Goal: Information Seeking & Learning: Learn about a topic

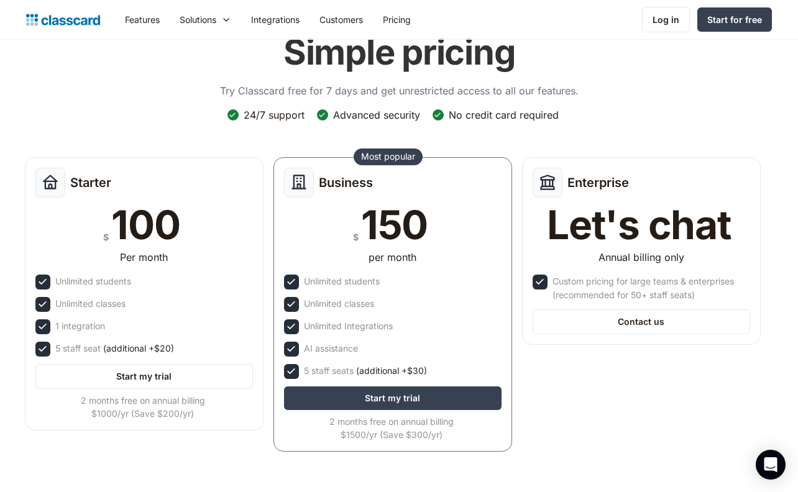
scroll to position [68, 0]
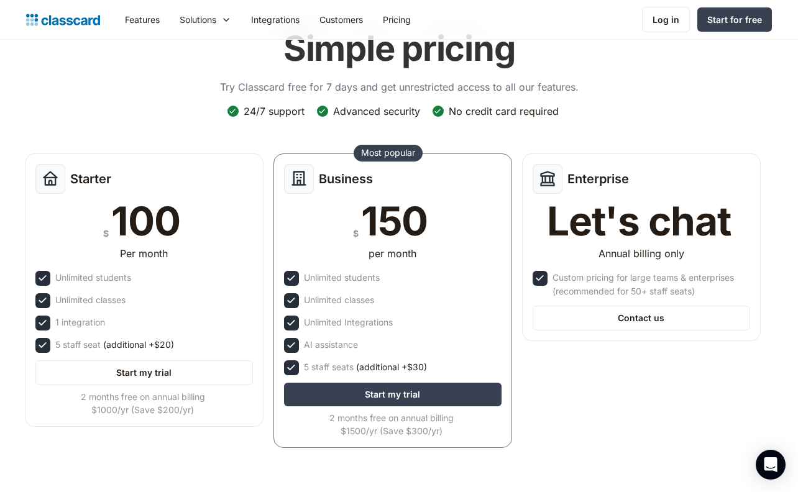
click at [521, 294] on div "Enterprise Let's chat Annual billing only Custom pricing for large teams & ente…" at bounding box center [641, 250] width 248 height 205
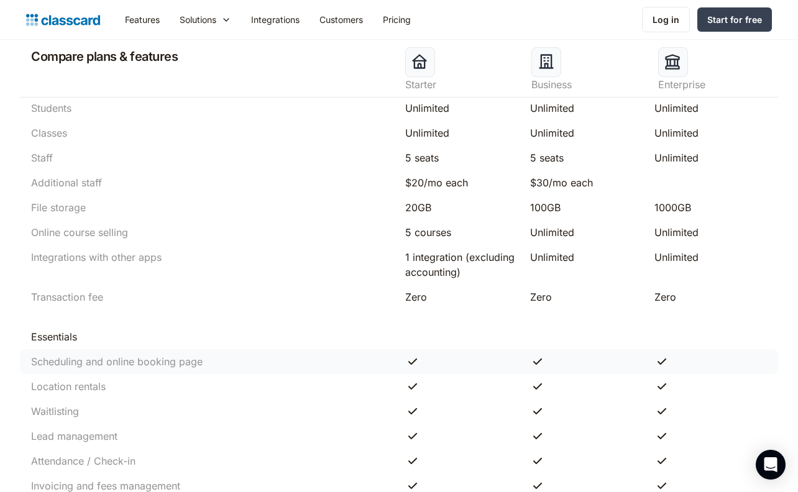
scroll to position [0, 0]
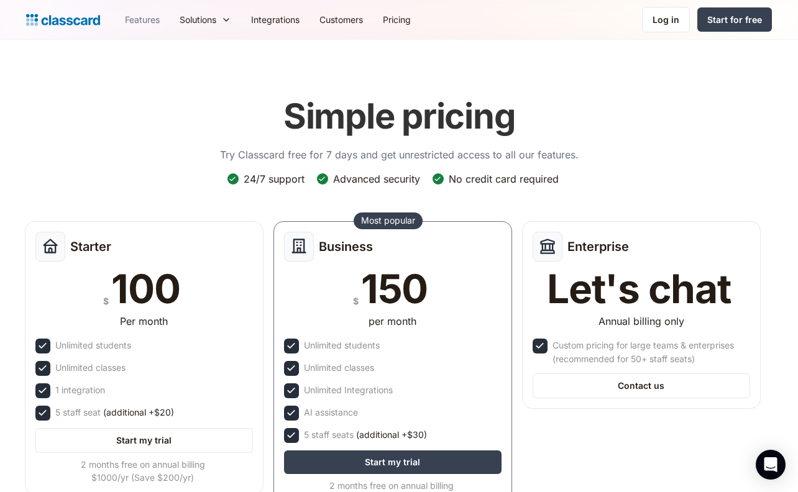
click at [142, 20] on link "Features" at bounding box center [142, 20] width 55 height 28
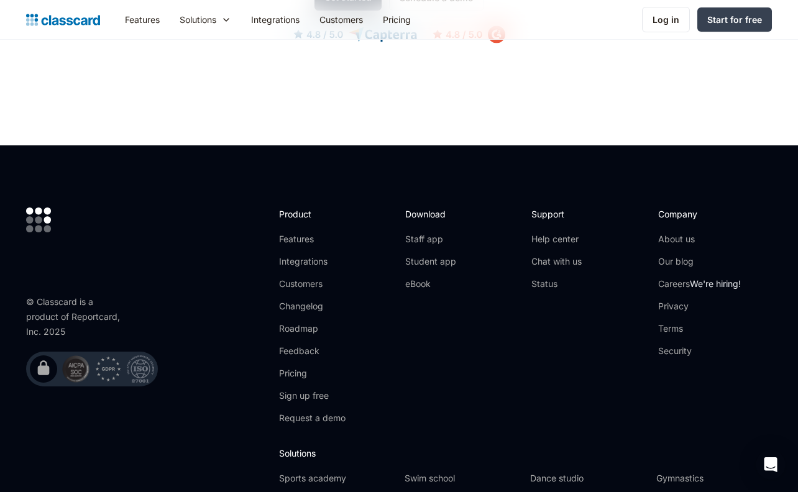
scroll to position [3705, 0]
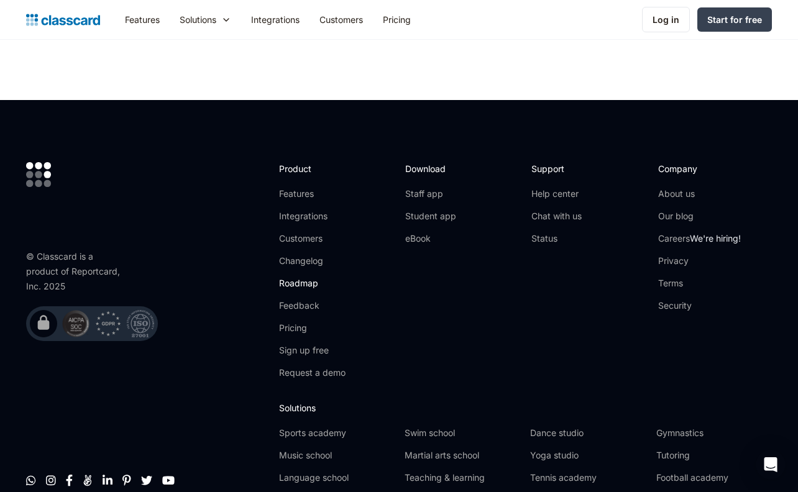
click at [290, 277] on link "Roadmap" at bounding box center [312, 283] width 66 height 12
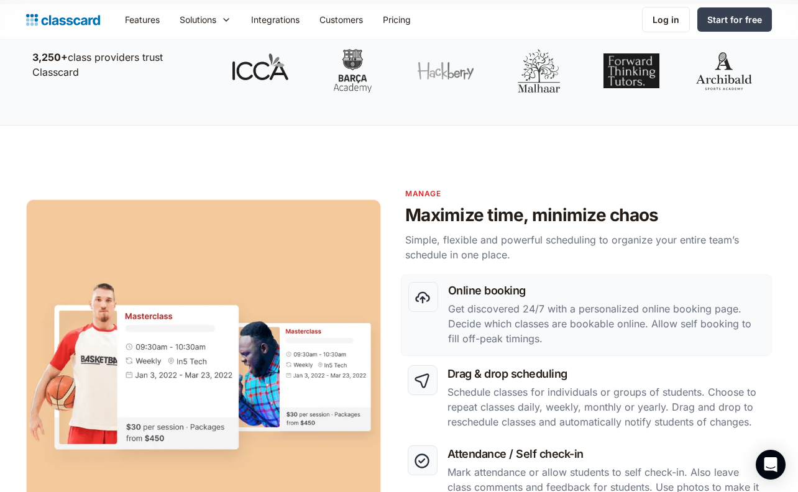
scroll to position [0, 0]
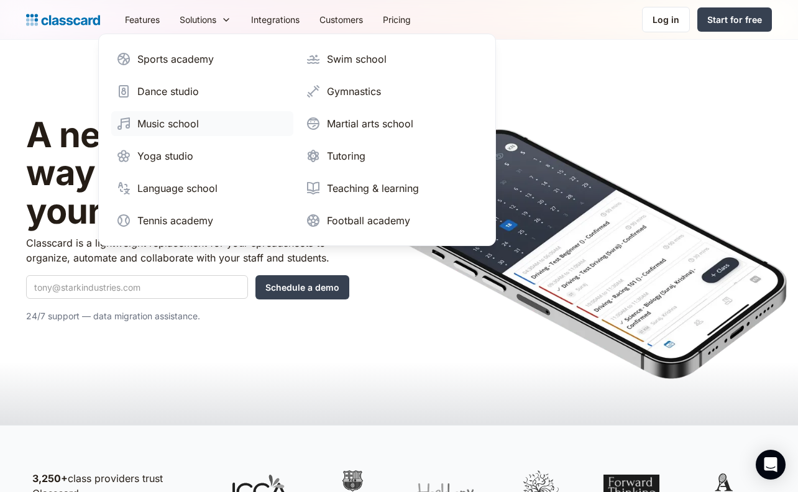
click at [172, 132] on link "Music school" at bounding box center [202, 123] width 182 height 25
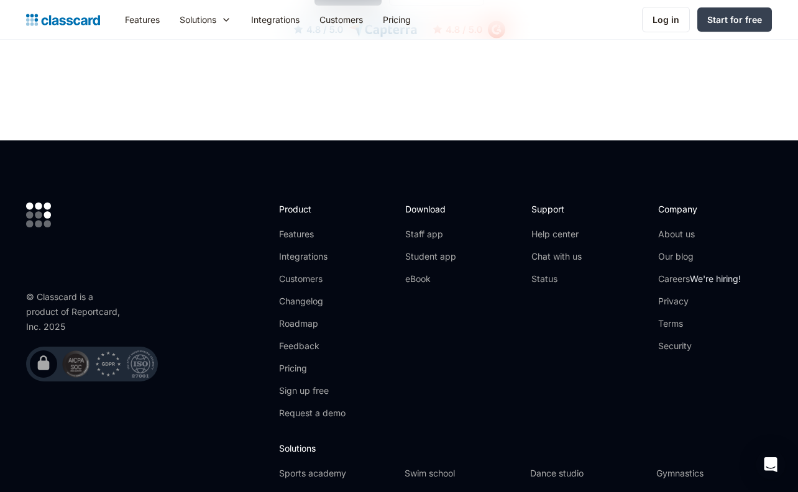
scroll to position [4083, 0]
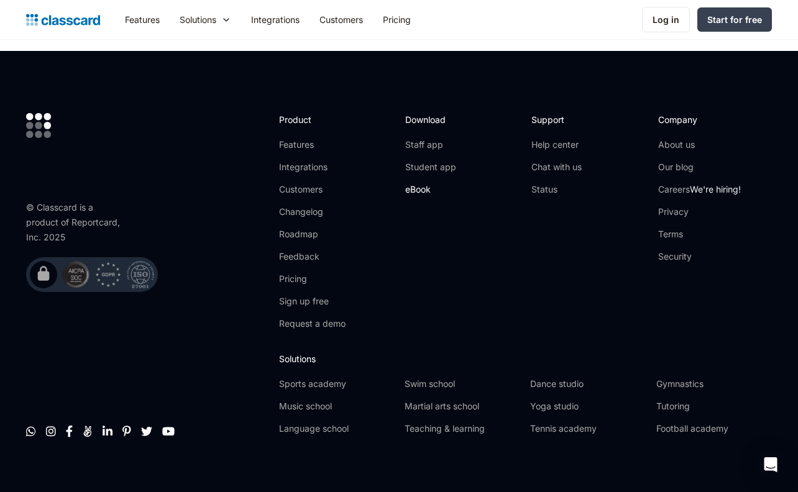
click at [408, 183] on link "eBook" at bounding box center [430, 189] width 51 height 12
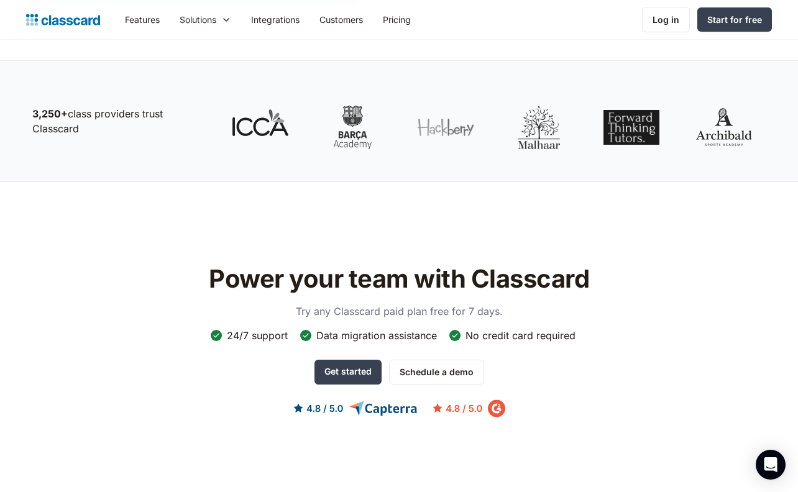
scroll to position [548, 0]
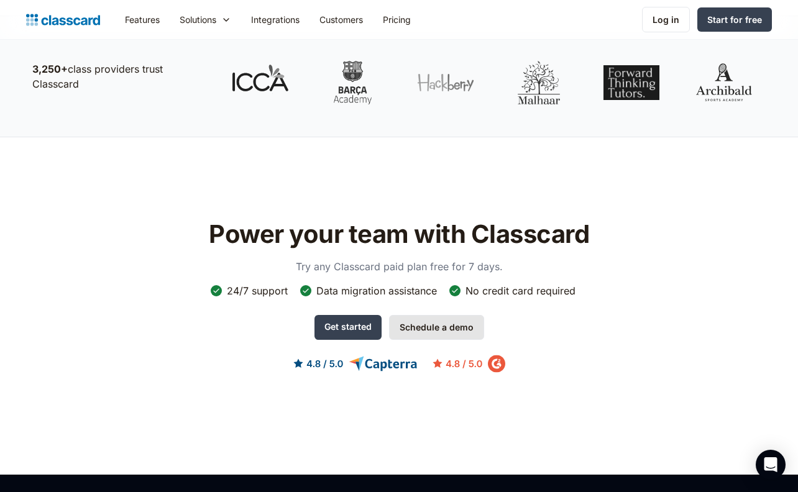
click at [425, 325] on link "Schedule a demo" at bounding box center [436, 327] width 95 height 25
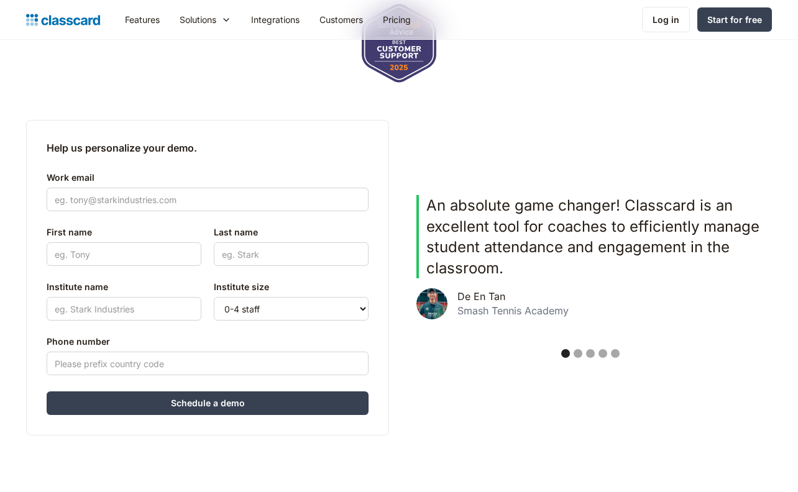
scroll to position [260, 0]
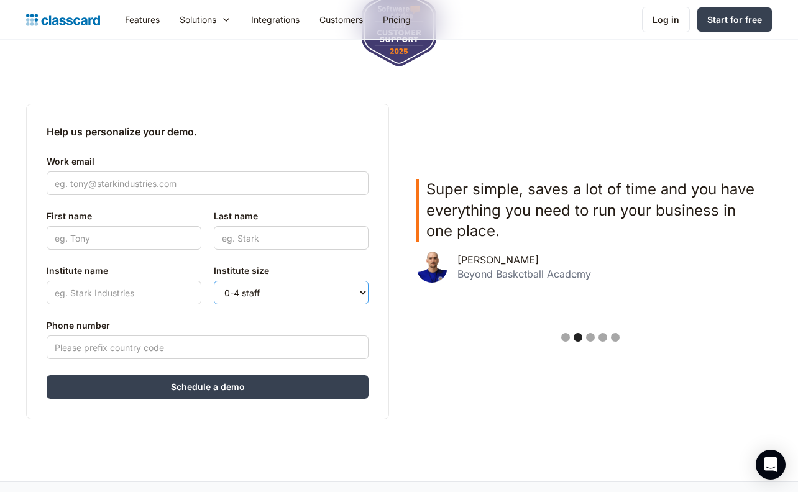
select select "5-10"
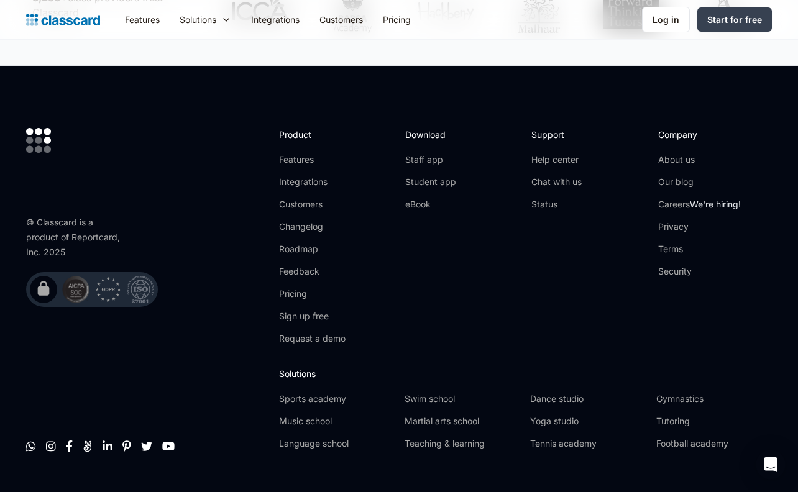
scroll to position [602, 0]
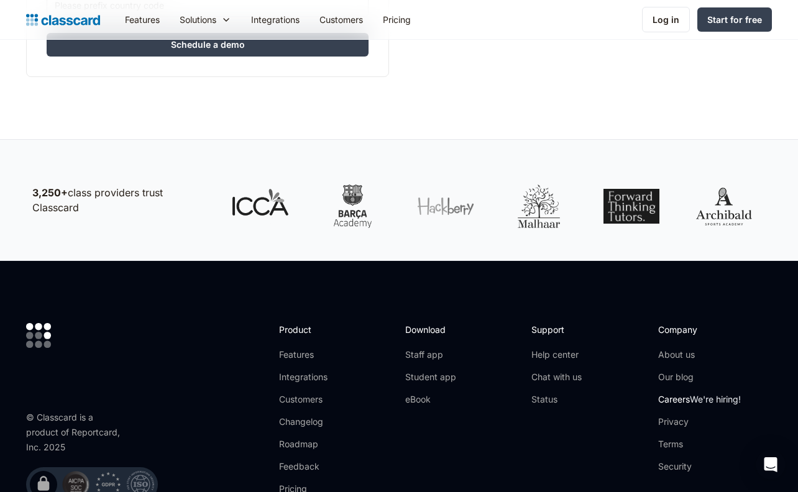
click at [686, 394] on link "Careers We're hiring!" at bounding box center [699, 399] width 83 height 12
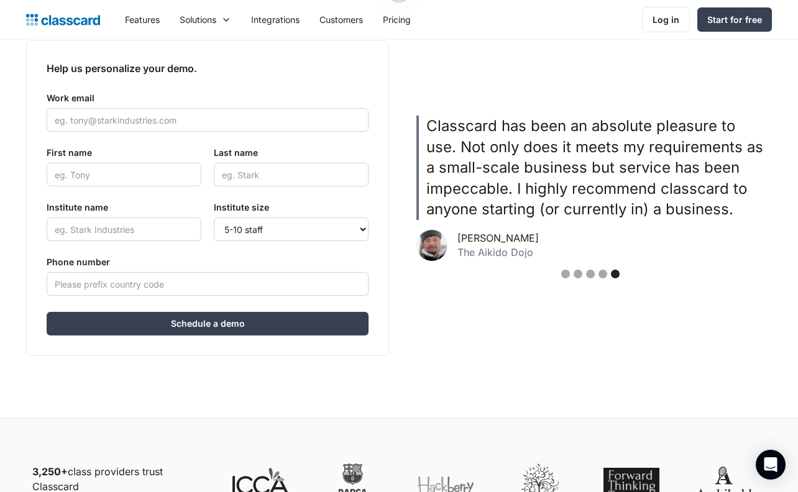
scroll to position [0, 0]
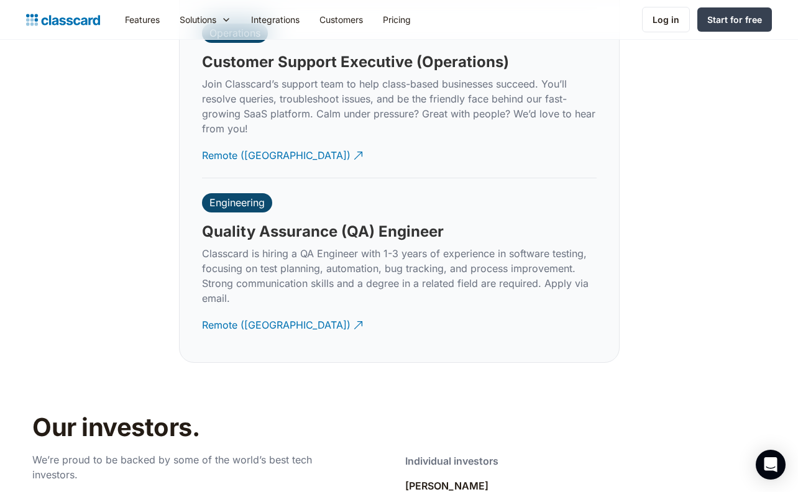
scroll to position [3976, 0]
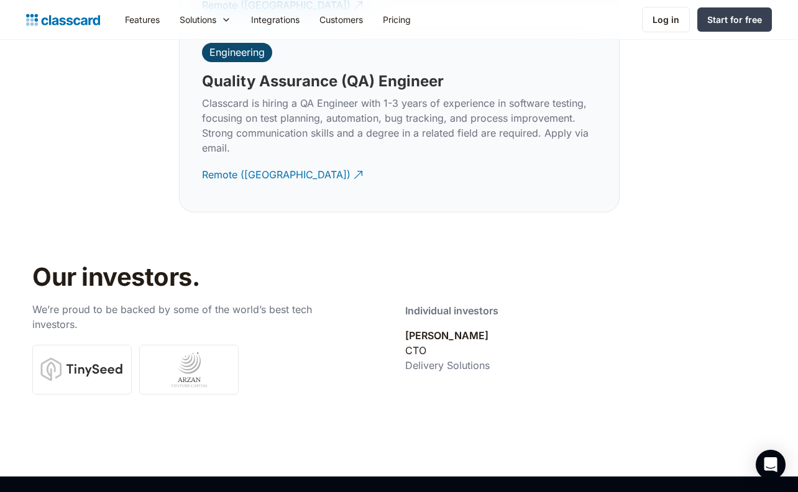
click at [415, 343] on div "CTO" at bounding box center [415, 350] width 21 height 15
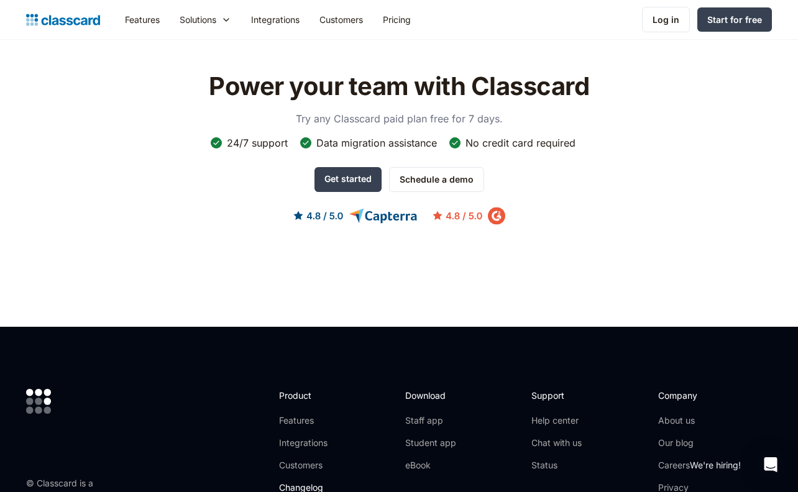
click at [299, 481] on link "Changelog" at bounding box center [312, 487] width 66 height 12
click at [401, 12] on link "Pricing" at bounding box center [397, 20] width 48 height 28
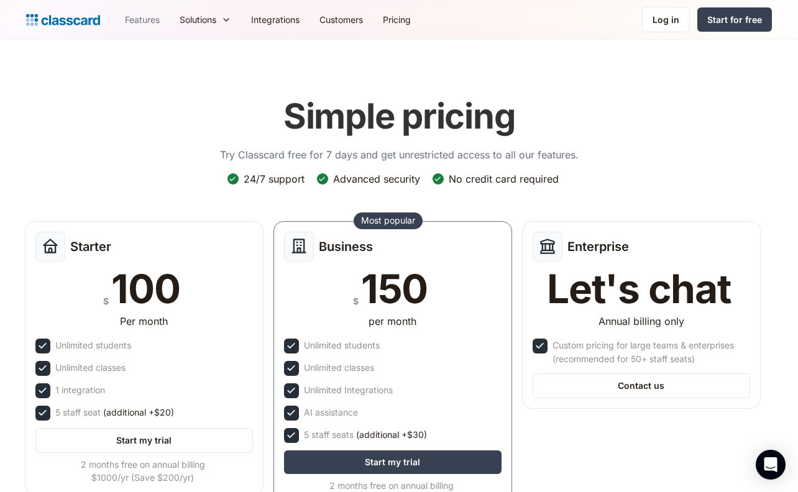
click at [143, 17] on link "Features" at bounding box center [142, 20] width 55 height 28
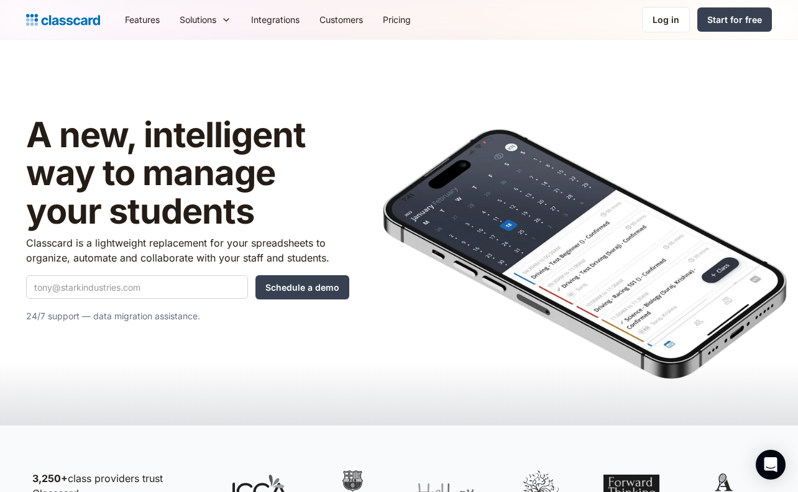
click at [143, 16] on link "Features" at bounding box center [142, 20] width 55 height 28
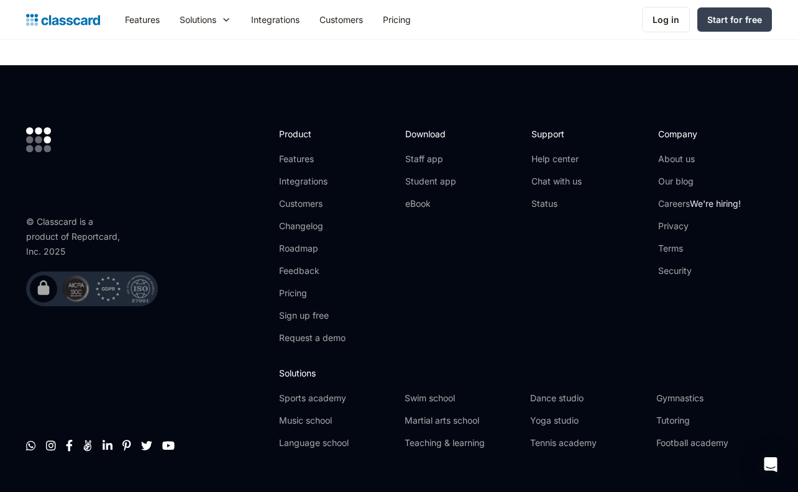
scroll to position [3747, 0]
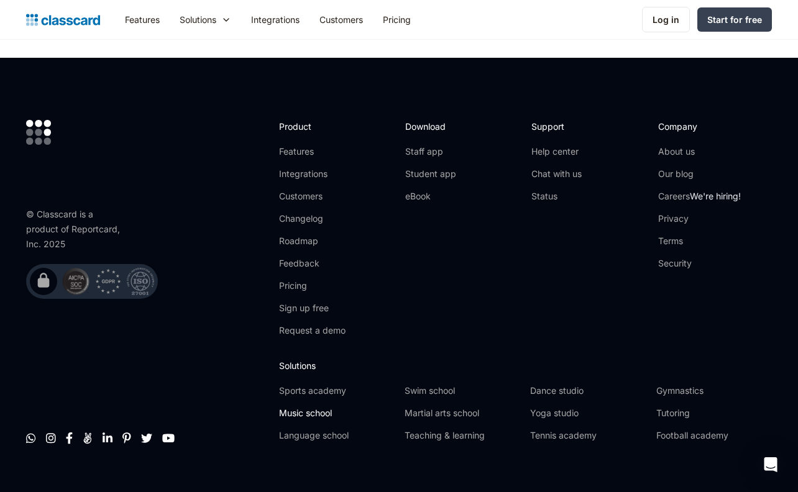
click at [311, 407] on link "Music school" at bounding box center [337, 413] width 116 height 12
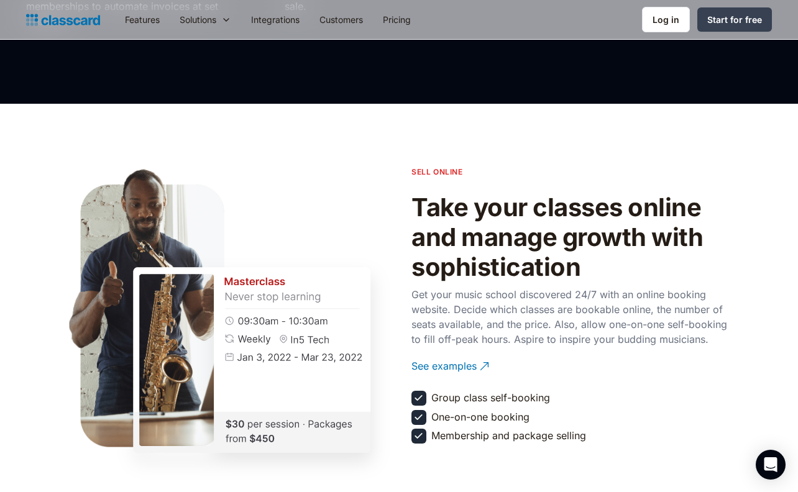
scroll to position [1269, 0]
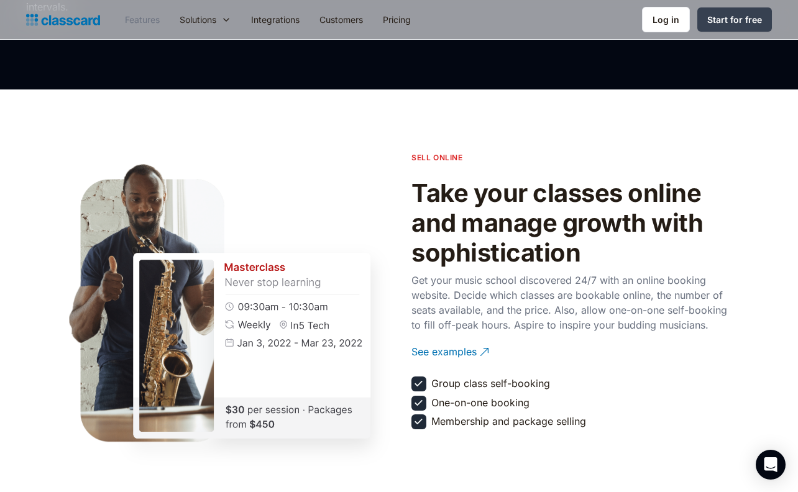
click at [140, 25] on link "Features" at bounding box center [142, 20] width 55 height 28
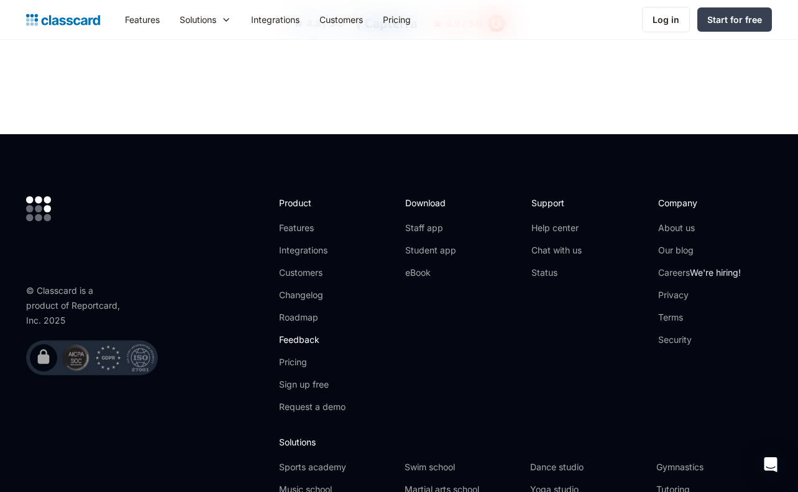
scroll to position [3675, 0]
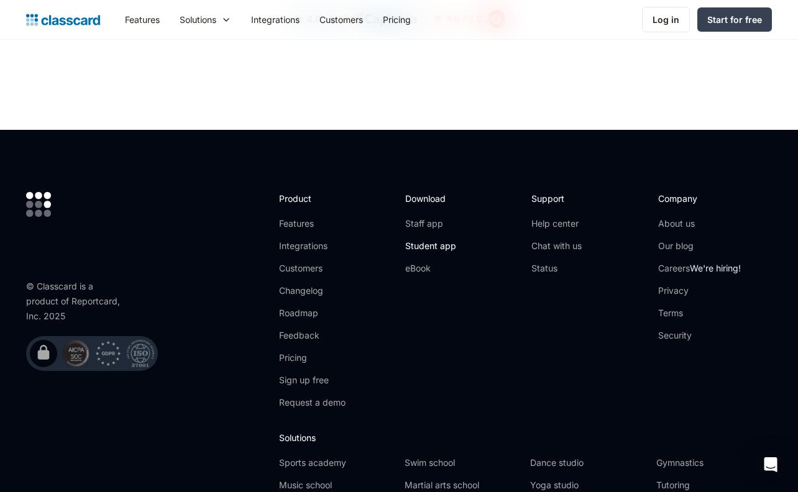
click at [412, 240] on link "Student app" at bounding box center [430, 246] width 51 height 12
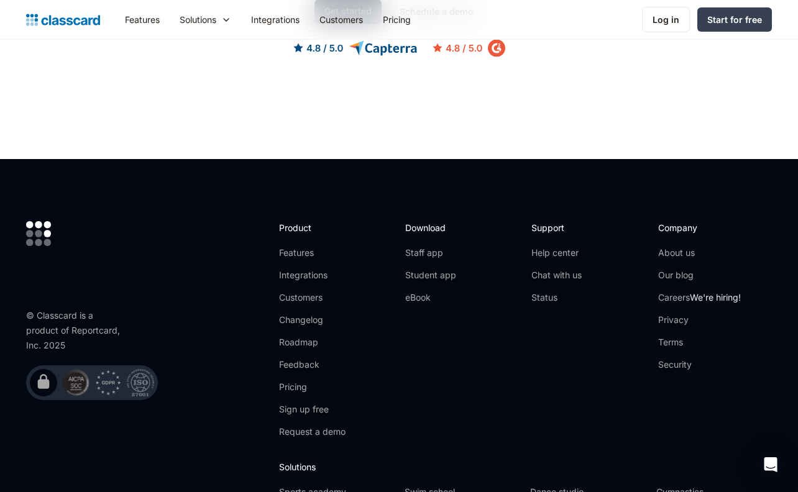
scroll to position [857, 0]
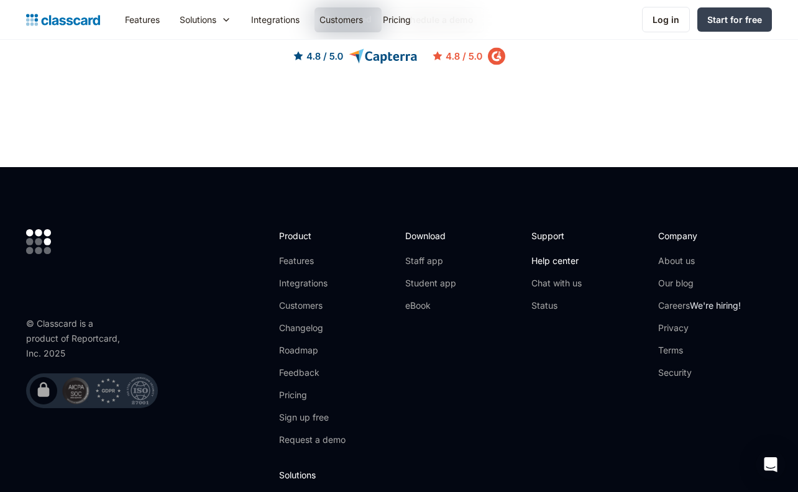
click at [571, 266] on link "Help center" at bounding box center [556, 261] width 50 height 12
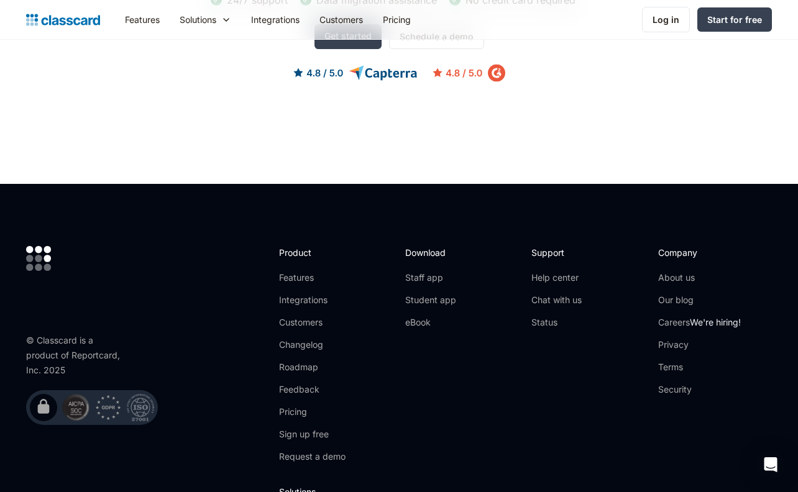
scroll to position [988, 0]
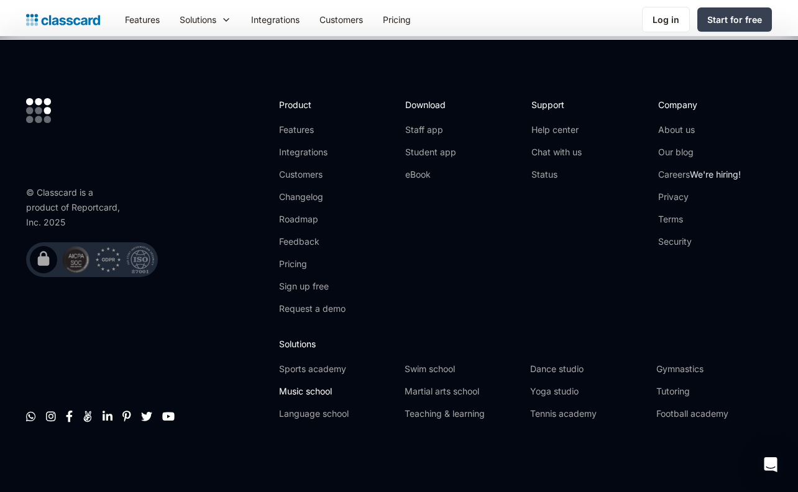
click at [319, 395] on link "Music school" at bounding box center [337, 391] width 116 height 12
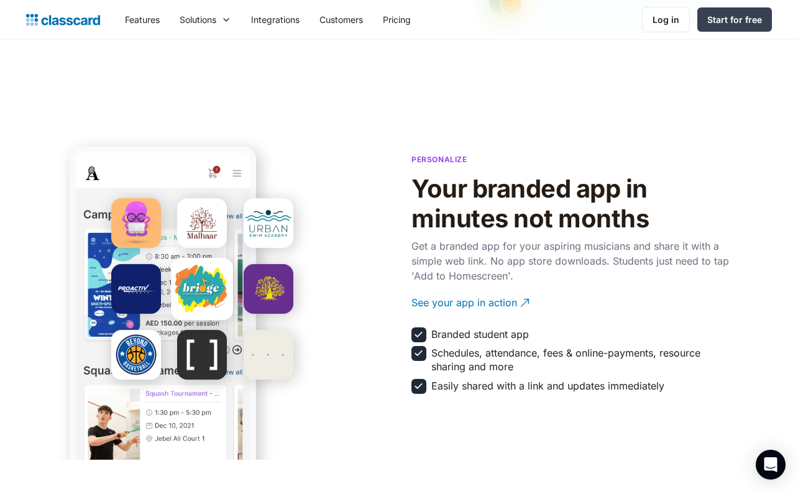
scroll to position [2059, 0]
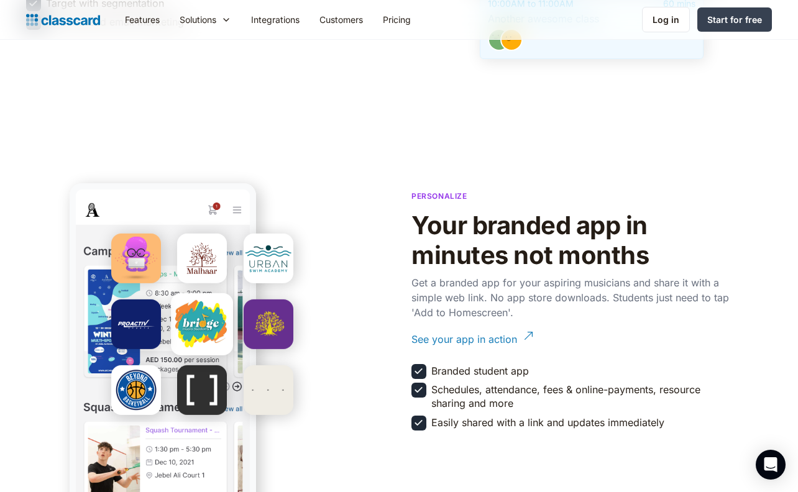
click at [458, 338] on div "See your app in action" at bounding box center [464, 334] width 106 height 24
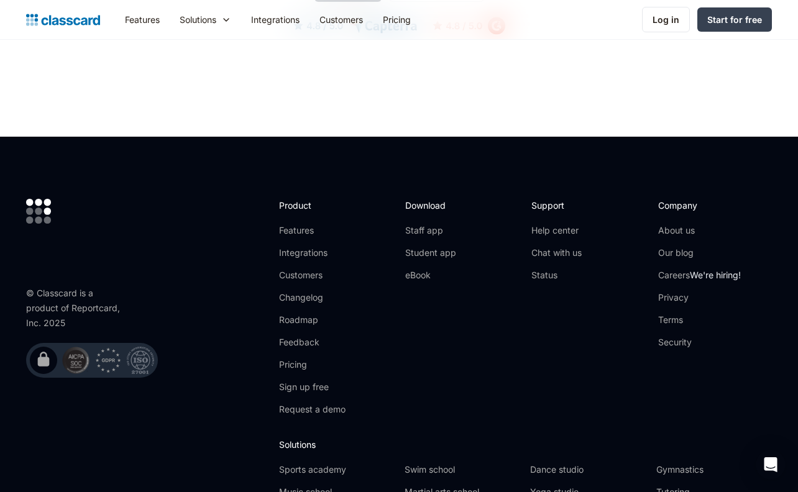
scroll to position [4060, 0]
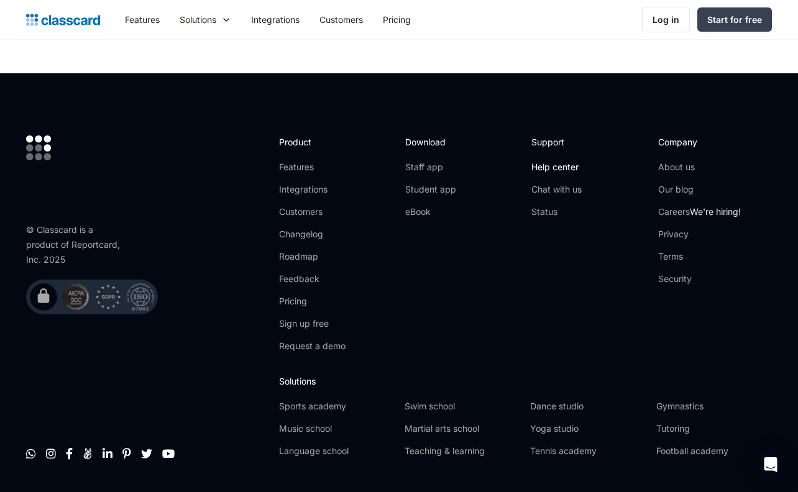
click at [566, 161] on link "Help center" at bounding box center [556, 167] width 50 height 12
